Goal: Task Accomplishment & Management: Use online tool/utility

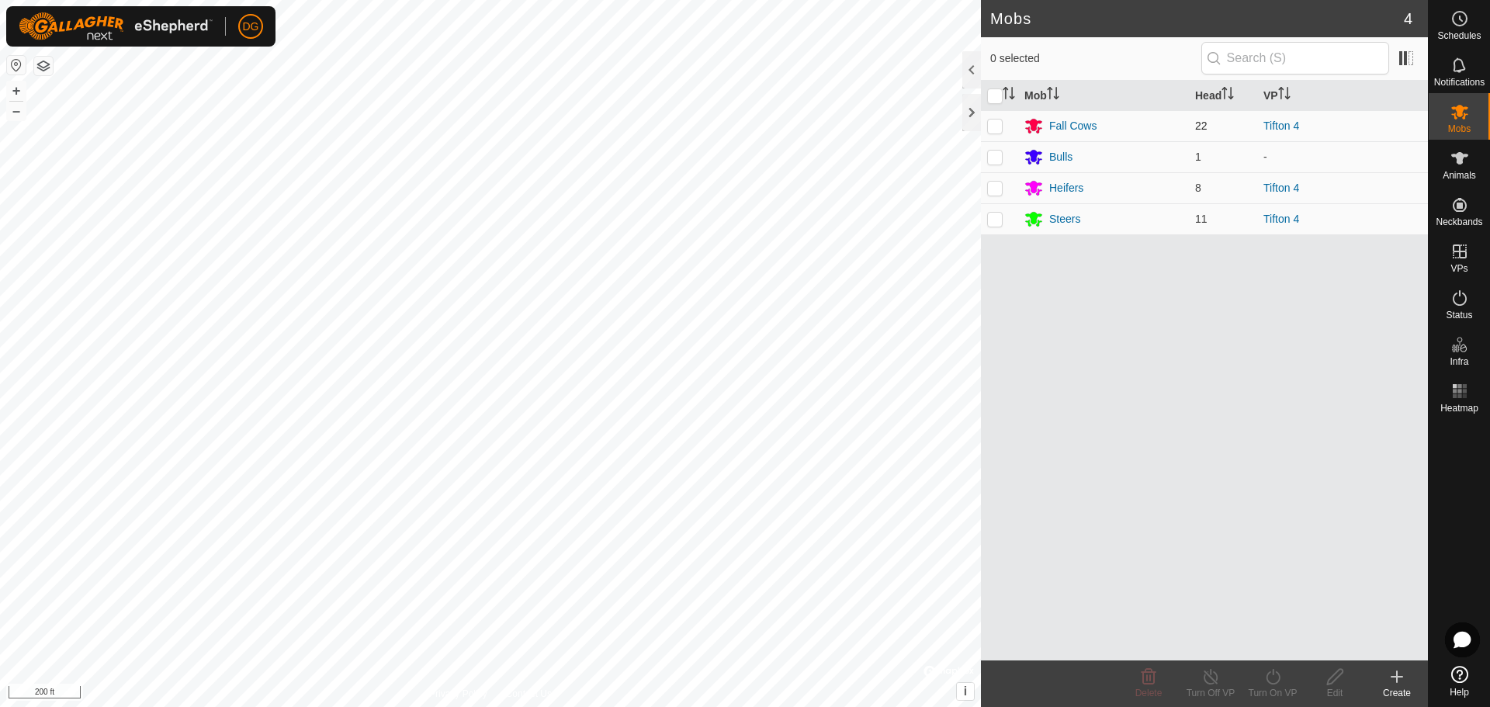
click at [996, 127] on p-checkbox at bounding box center [995, 125] width 16 height 12
checkbox input "true"
click at [992, 188] on p-checkbox at bounding box center [995, 188] width 16 height 12
checkbox input "true"
click at [995, 220] on p-checkbox at bounding box center [995, 219] width 16 height 12
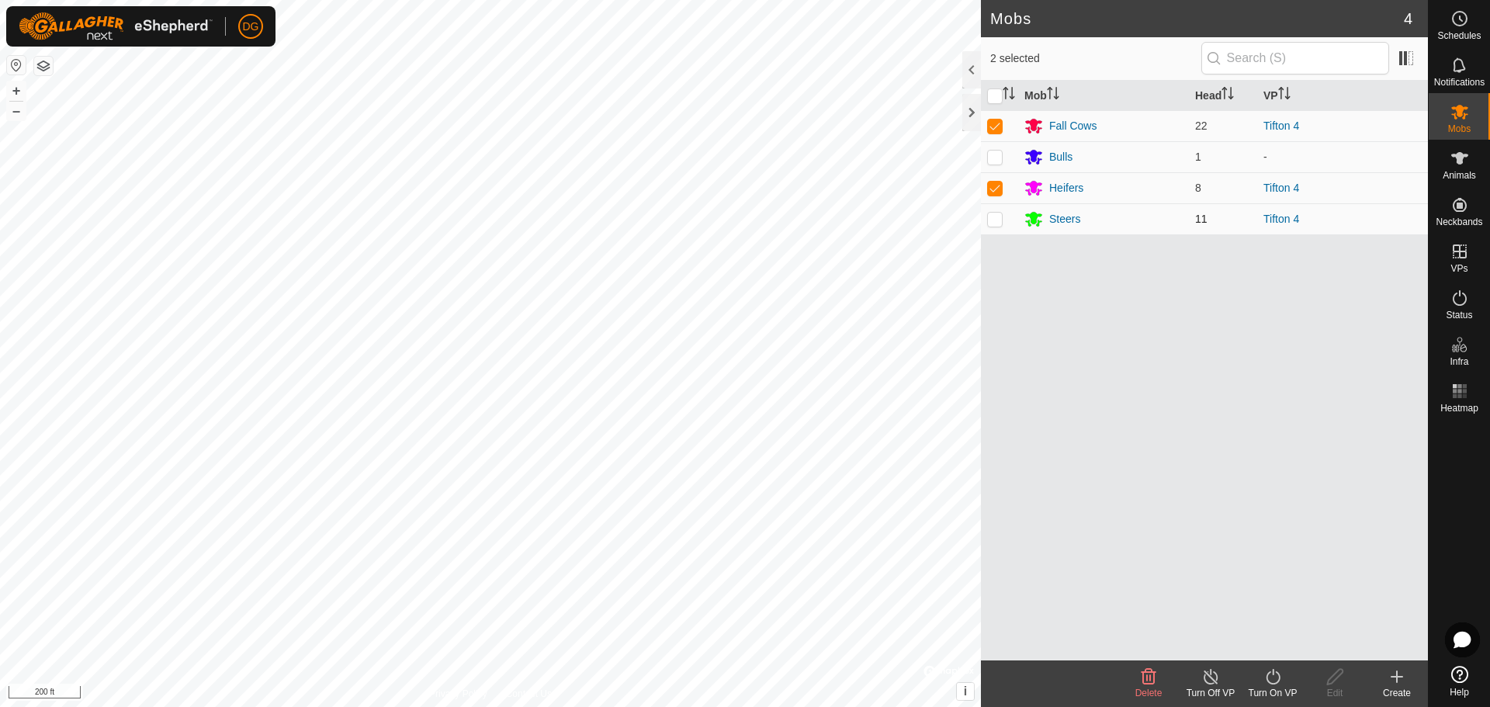
checkbox input "true"
click at [1275, 684] on icon at bounding box center [1272, 676] width 19 height 19
click at [1270, 641] on link "Now" at bounding box center [1319, 642] width 154 height 31
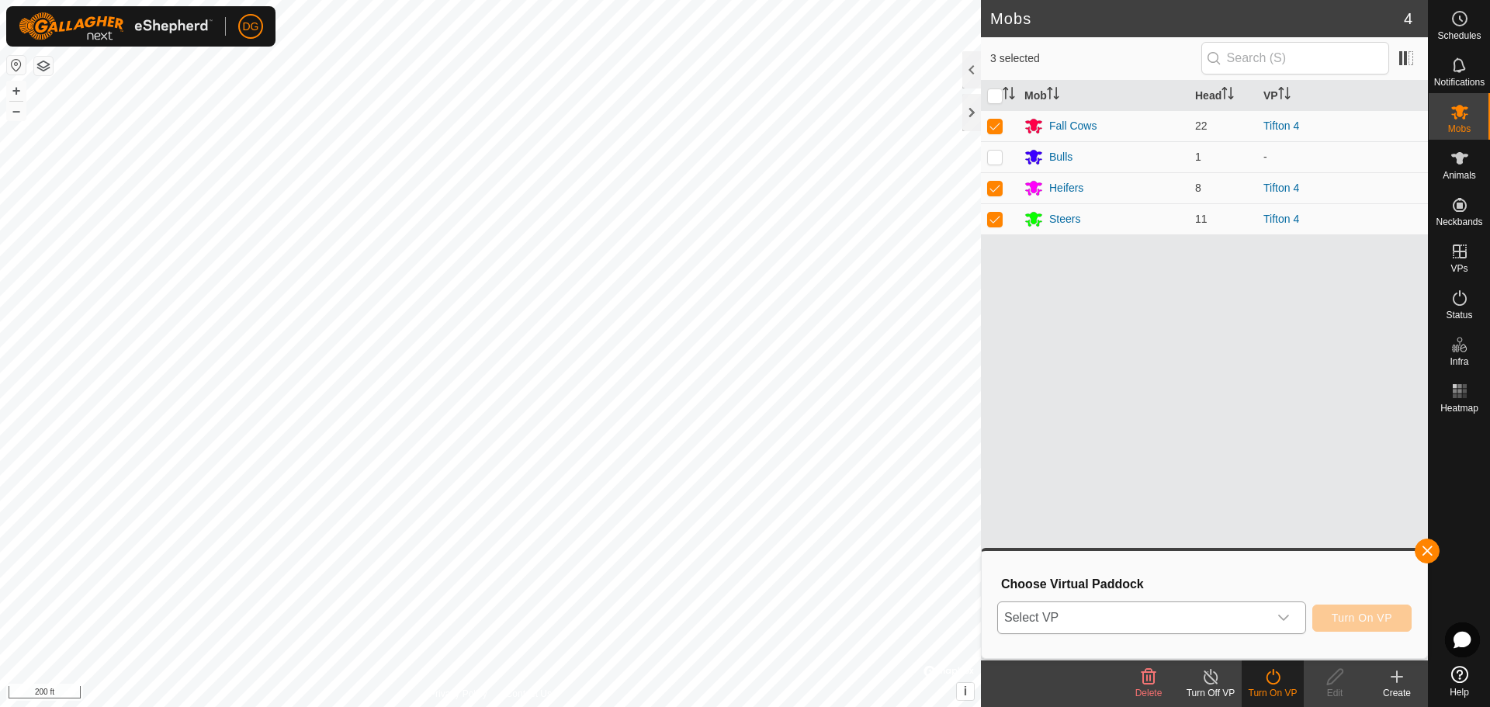
click at [1282, 614] on icon "dropdown trigger" at bounding box center [1283, 617] width 12 height 12
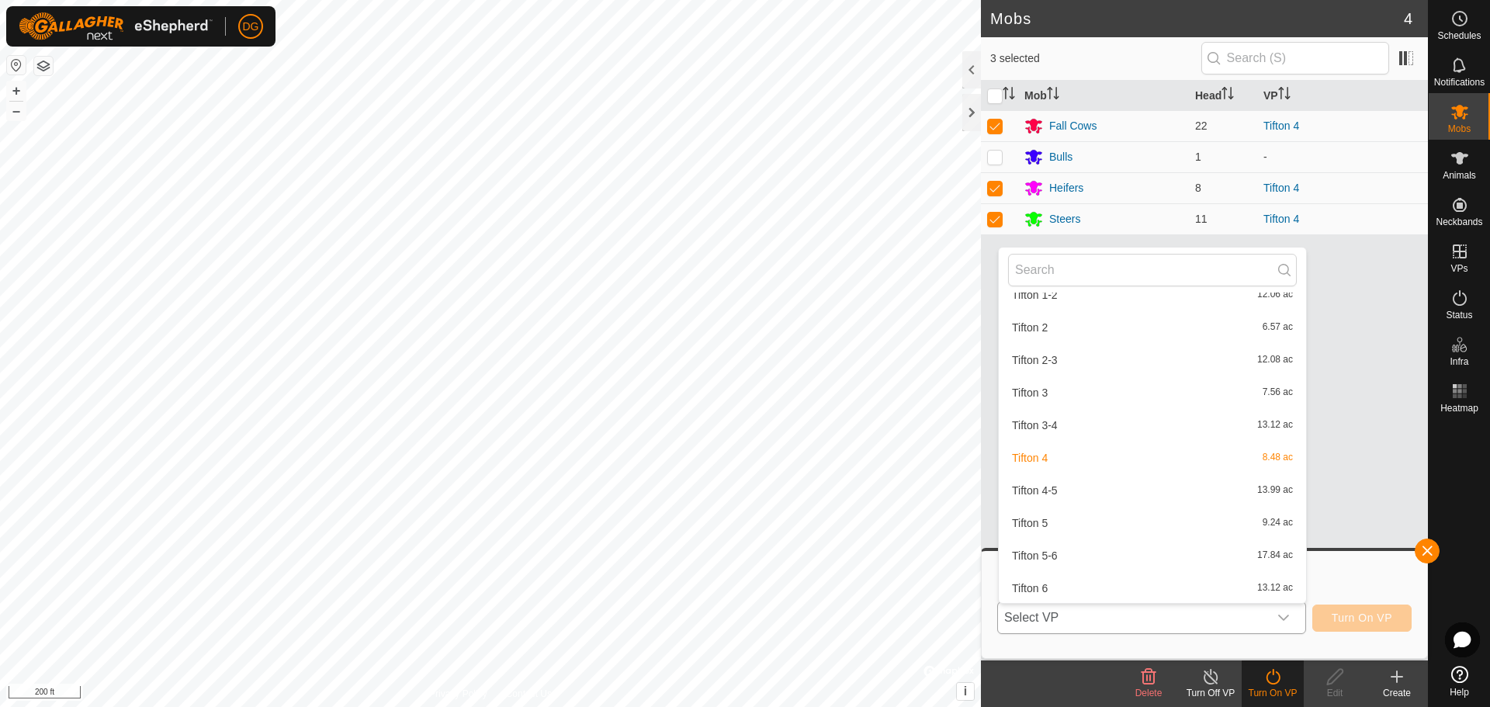
scroll to position [779, 0]
click at [1103, 491] on li "Tifton 4-5 13.99 ac" at bounding box center [1152, 489] width 307 height 31
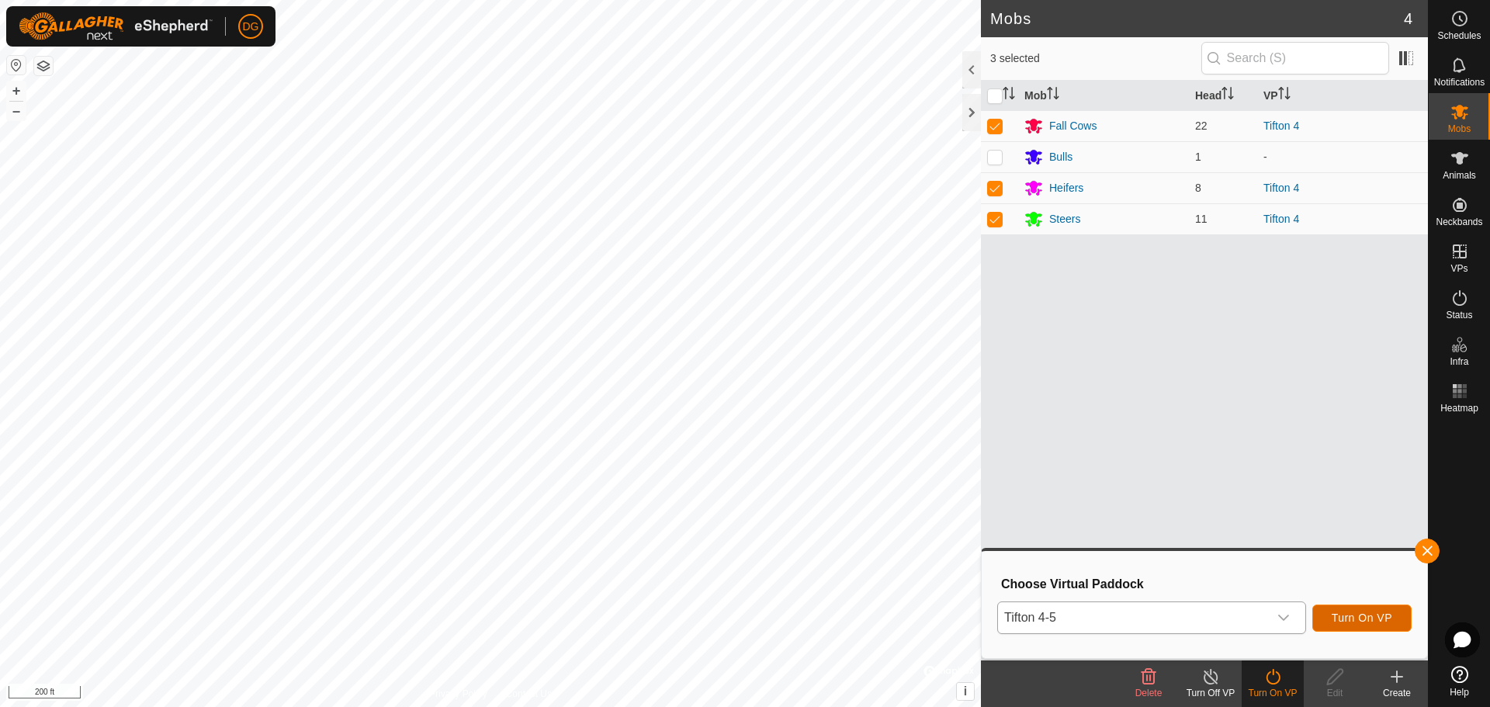
click at [1385, 617] on span "Turn On VP" at bounding box center [1361, 617] width 61 height 12
